Goal: Information Seeking & Learning: Learn about a topic

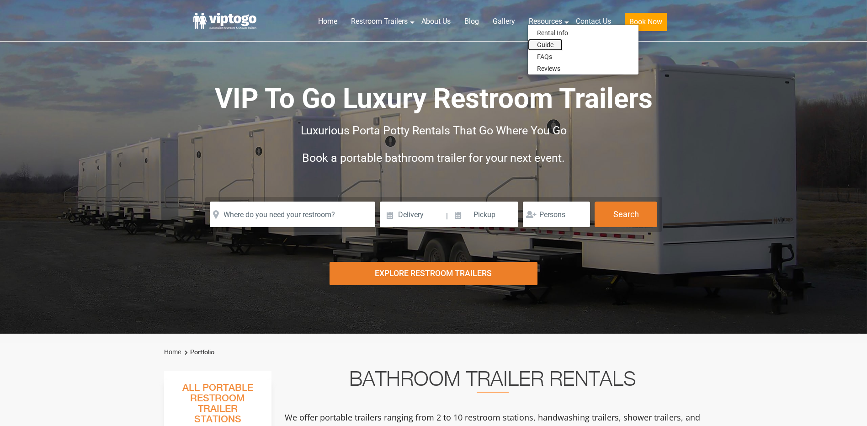
click at [553, 45] on link "Guide" at bounding box center [545, 45] width 35 height 12
